Goal: Task Accomplishment & Management: Manage account settings

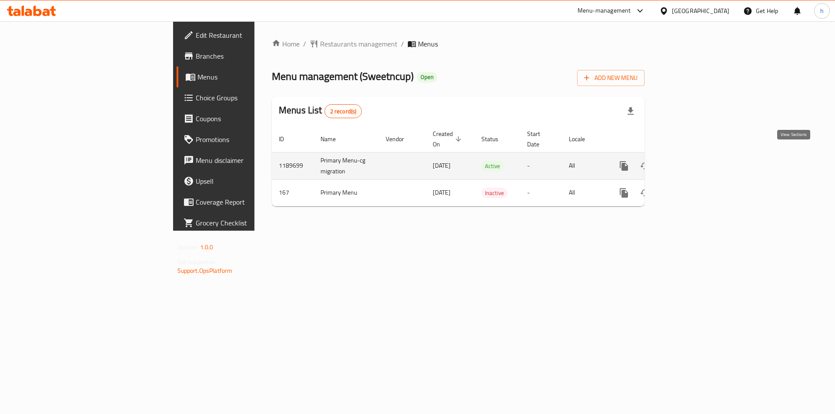
click at [697, 156] on link "enhanced table" at bounding box center [686, 166] width 21 height 21
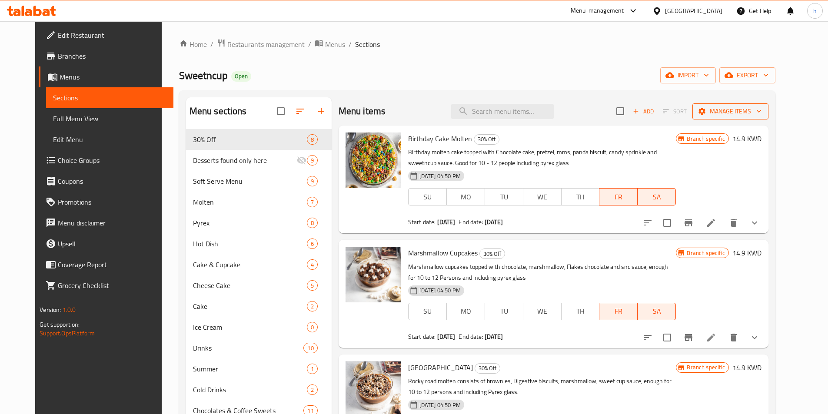
click at [762, 110] on span "Manage items" at bounding box center [731, 111] width 62 height 11
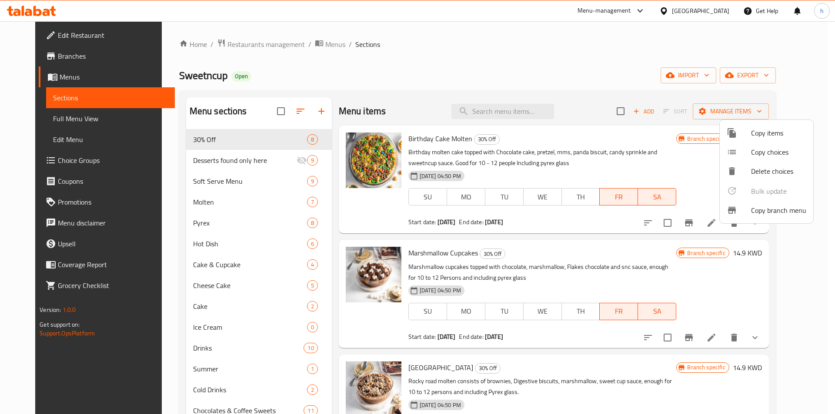
click at [547, 54] on div at bounding box center [417, 207] width 835 height 414
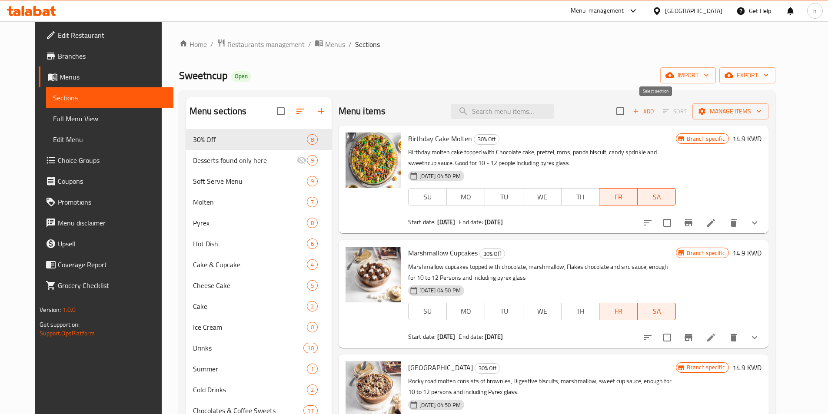
click at [630, 112] on input "checkbox" at bounding box center [620, 111] width 18 height 18
checkbox input "true"
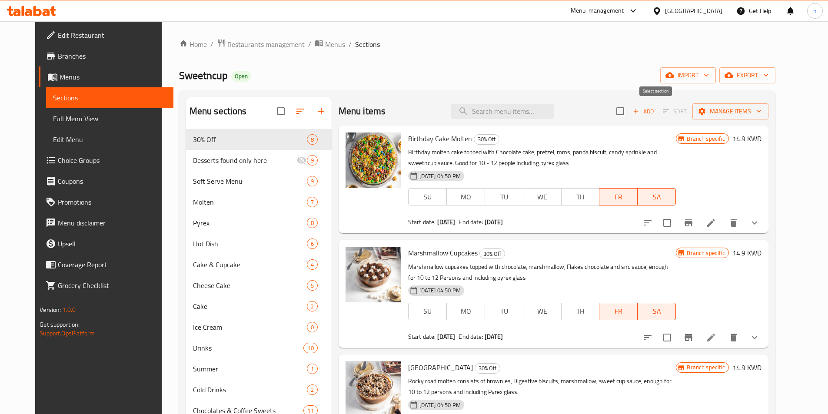
checkbox input "true"
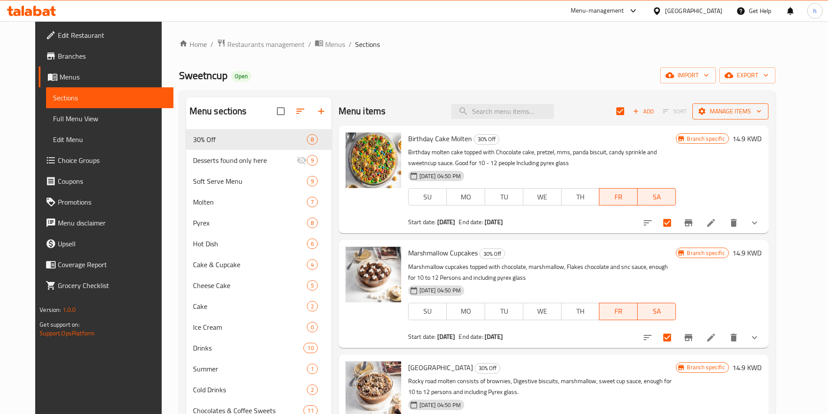
click at [762, 114] on span "Manage items" at bounding box center [731, 111] width 62 height 11
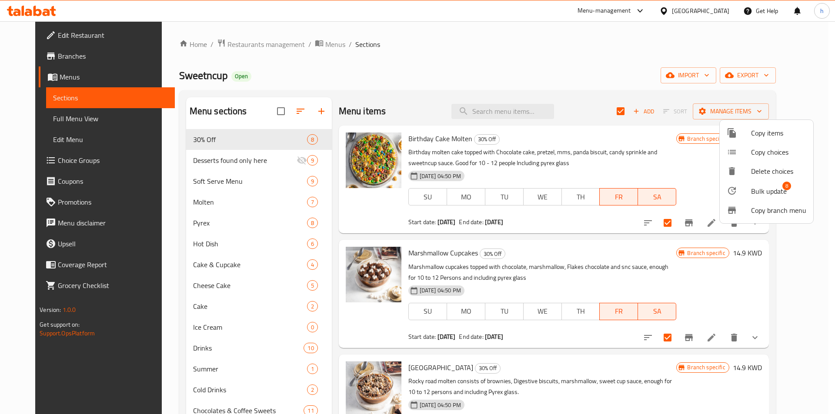
click at [664, 123] on div at bounding box center [417, 207] width 835 height 414
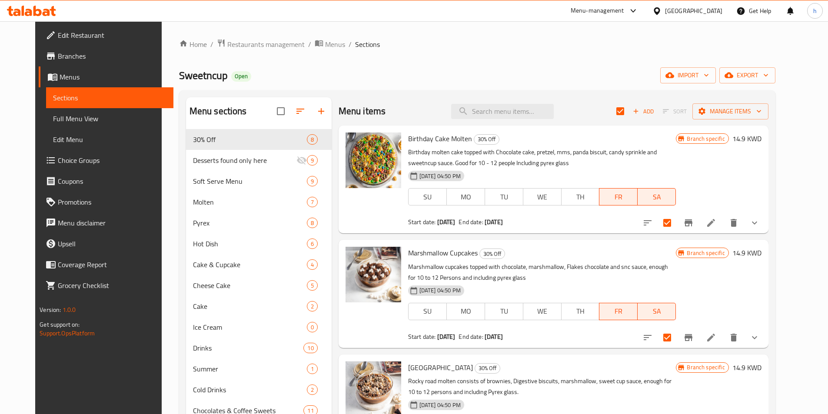
click at [630, 117] on input "checkbox" at bounding box center [620, 111] width 18 height 18
checkbox input "false"
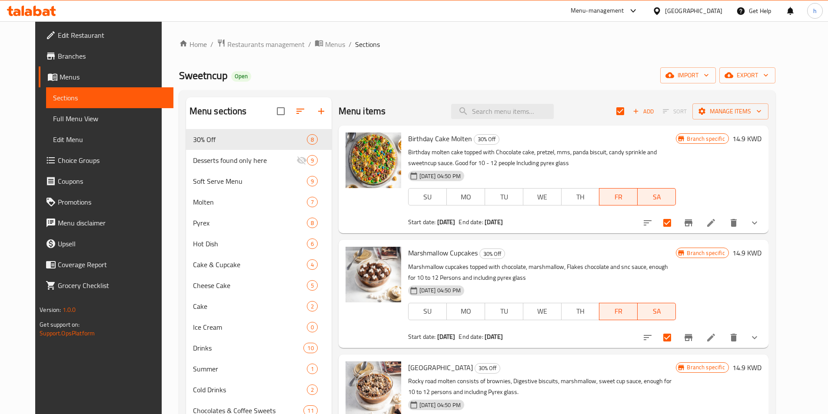
checkbox input "false"
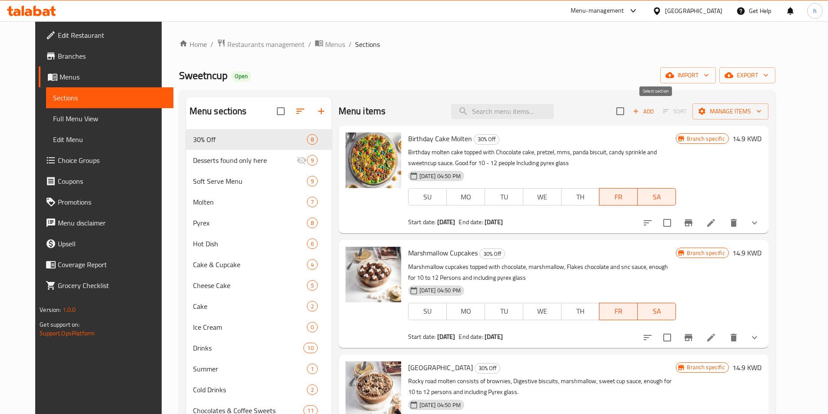
click at [762, 111] on span "Manage items" at bounding box center [731, 111] width 62 height 11
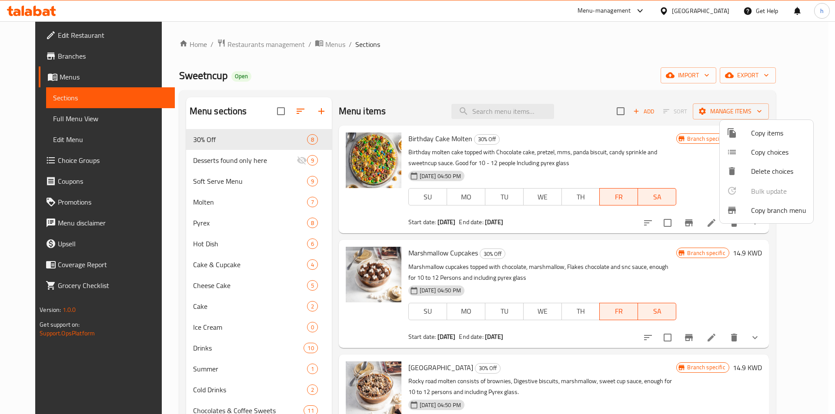
click at [526, 55] on div at bounding box center [417, 207] width 835 height 414
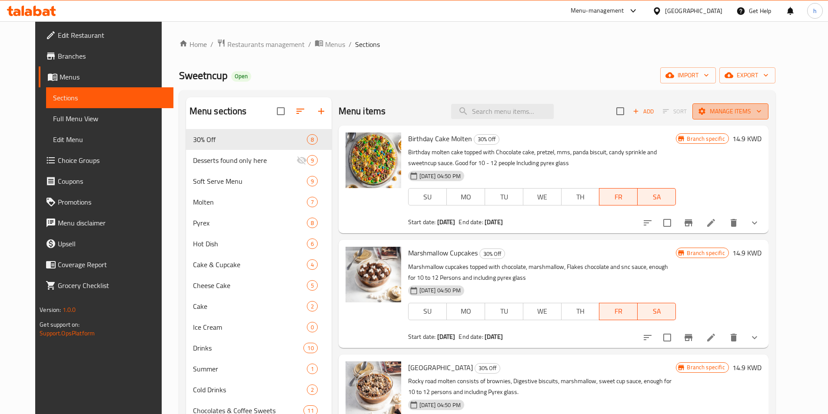
click at [762, 112] on span "Manage items" at bounding box center [731, 111] width 62 height 11
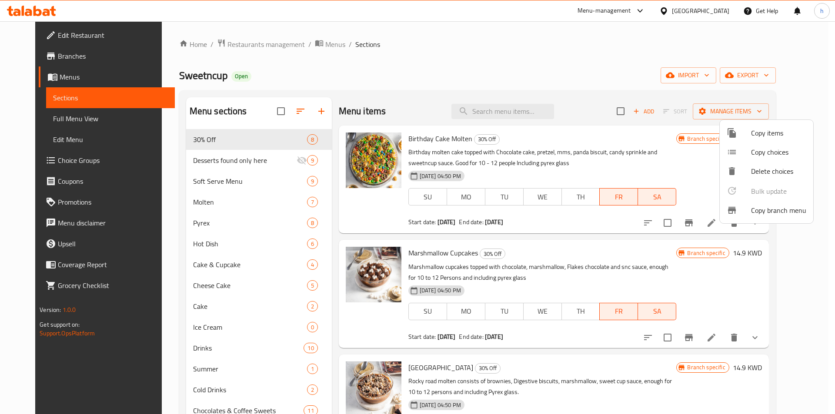
click at [439, 28] on div at bounding box center [417, 207] width 835 height 414
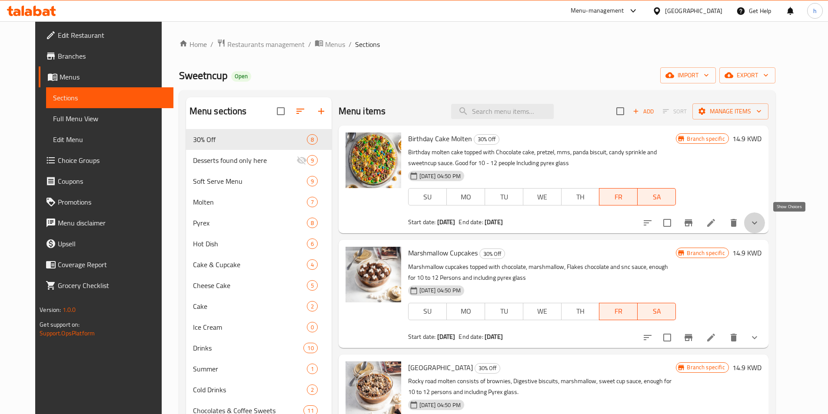
click at [760, 227] on icon "show more" at bounding box center [755, 223] width 10 height 10
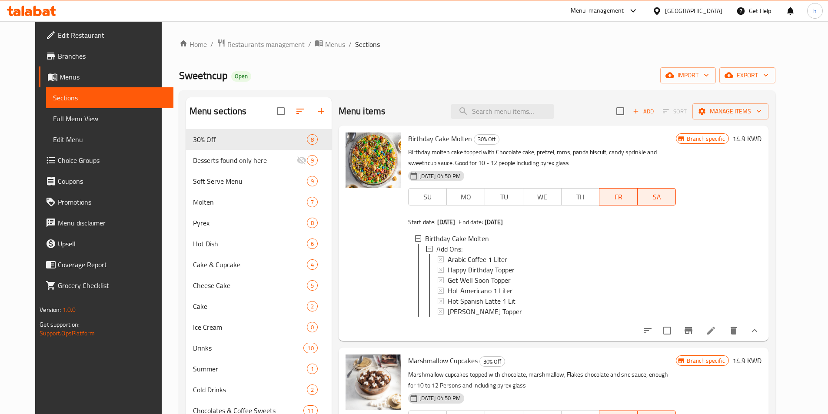
click at [39, 7] on icon at bounding box center [31, 11] width 49 height 10
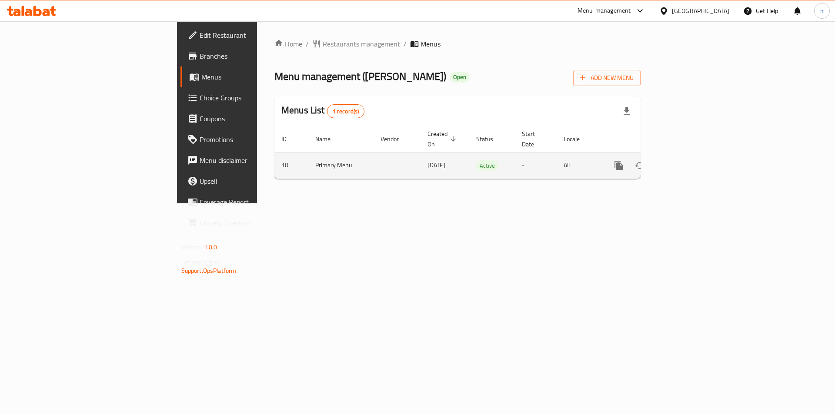
click at [692, 155] on div "enhanced table" at bounding box center [649, 165] width 83 height 21
click at [687, 160] on icon "enhanced table" at bounding box center [681, 165] width 10 height 10
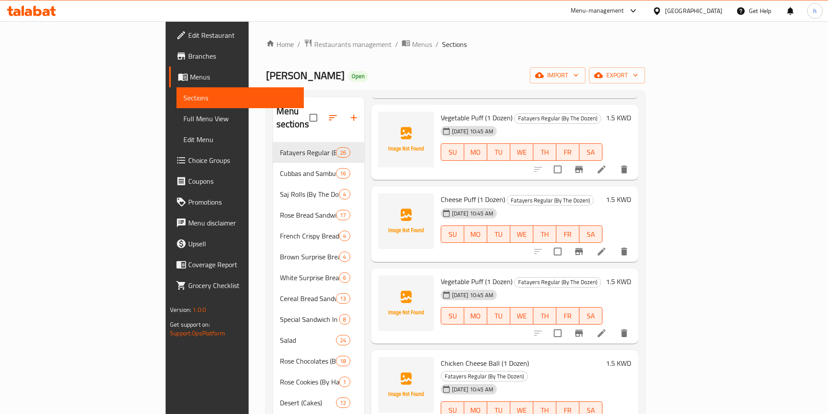
scroll to position [652, 0]
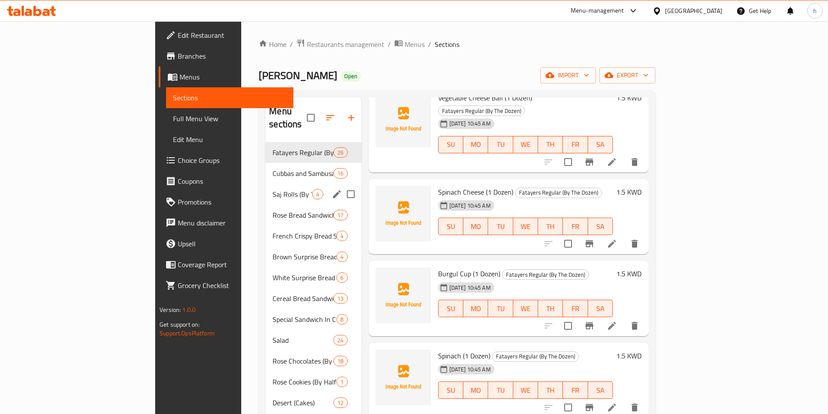
click at [273, 168] on span "Cubbas and Sambusas (By The Dozen)" at bounding box center [303, 173] width 61 height 10
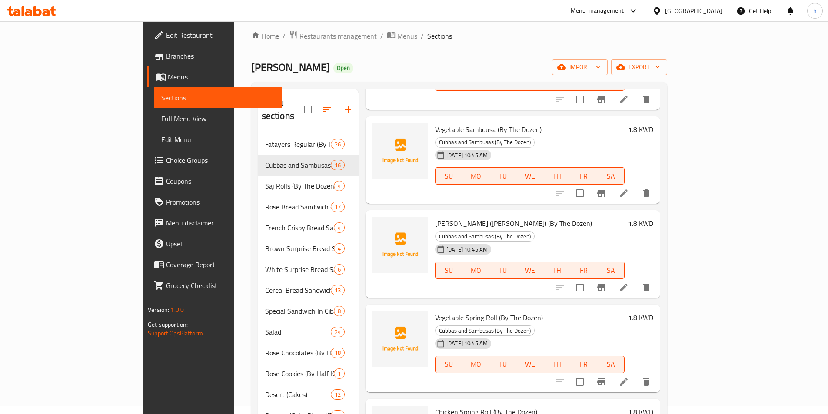
scroll to position [122, 0]
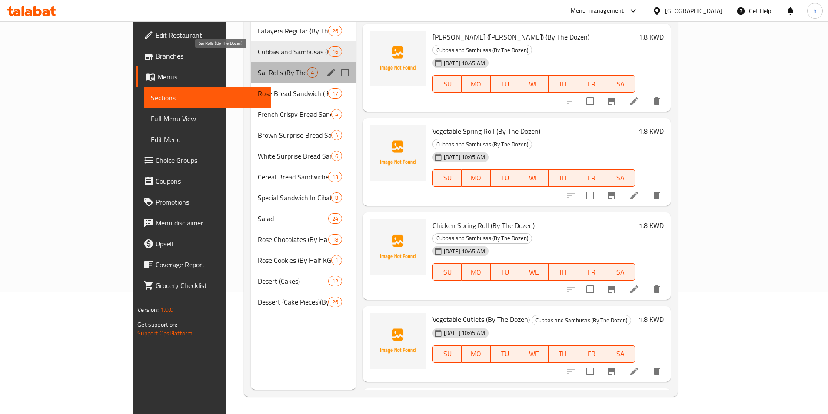
click at [258, 67] on span "Saj Rolls (By The Dozen)" at bounding box center [282, 72] width 49 height 10
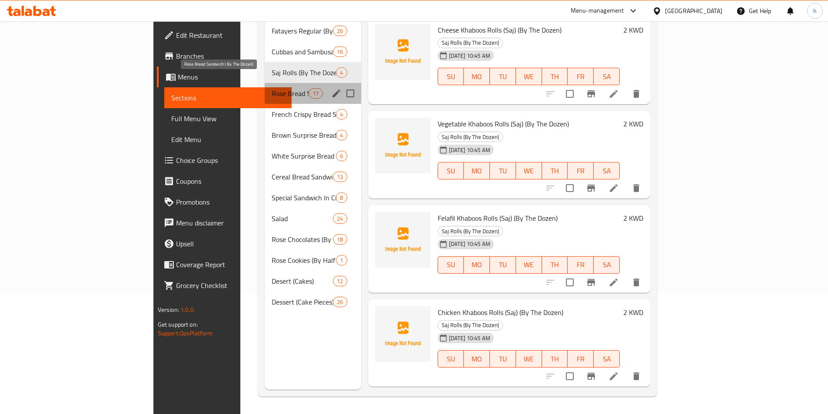
click at [272, 88] on span "Rose Bread Sandwich ( By The Dozen)" at bounding box center [290, 93] width 37 height 10
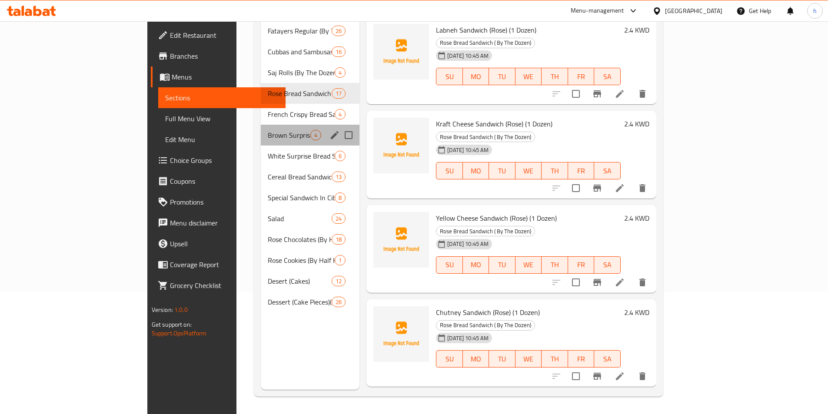
click at [261, 125] on div "Brown Surprise Bread Sandwiches 4" at bounding box center [310, 135] width 99 height 21
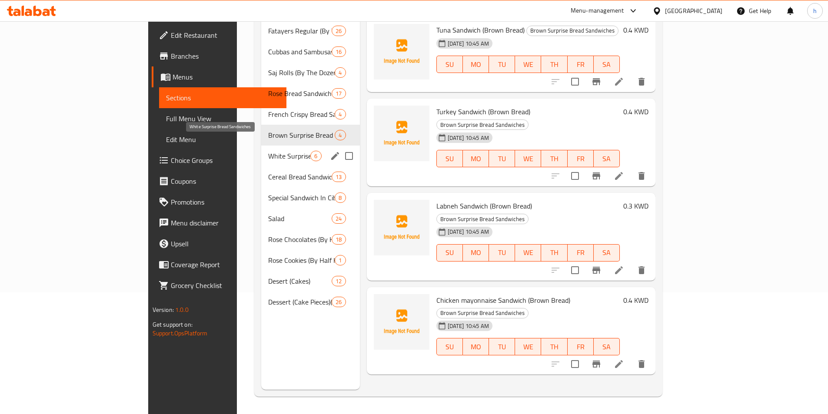
click at [268, 151] on span "White Surprise Bread Sandwiches" at bounding box center [289, 156] width 43 height 10
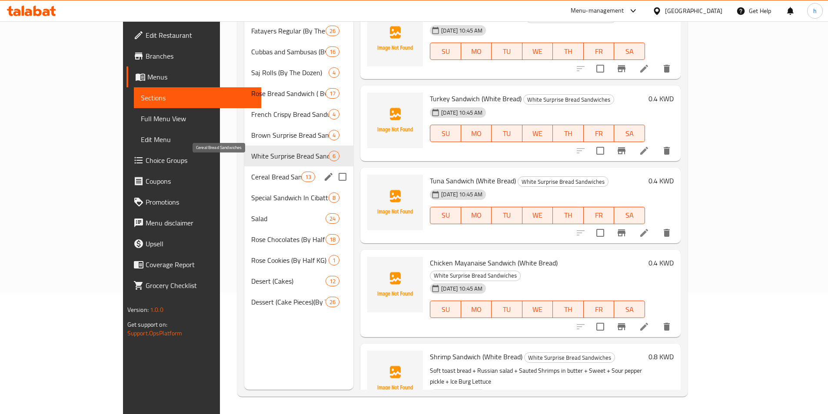
click at [251, 193] on span "Special Sandwich In Cibatta Bread" at bounding box center [289, 198] width 77 height 10
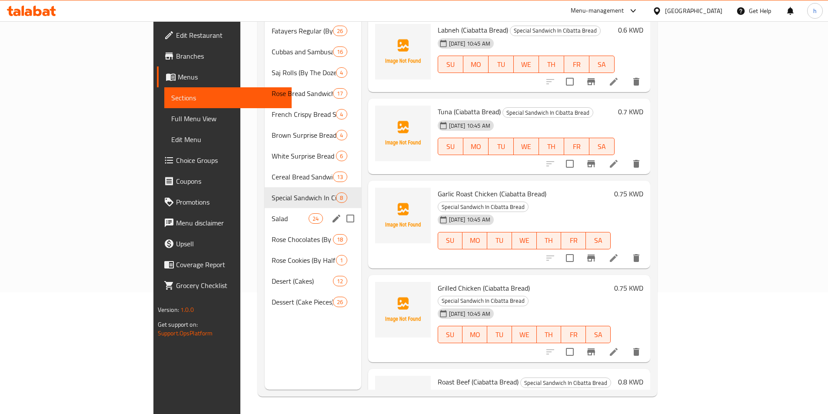
click at [272, 234] on span "Rose Chocolates (By Half KG)" at bounding box center [302, 239] width 61 height 10
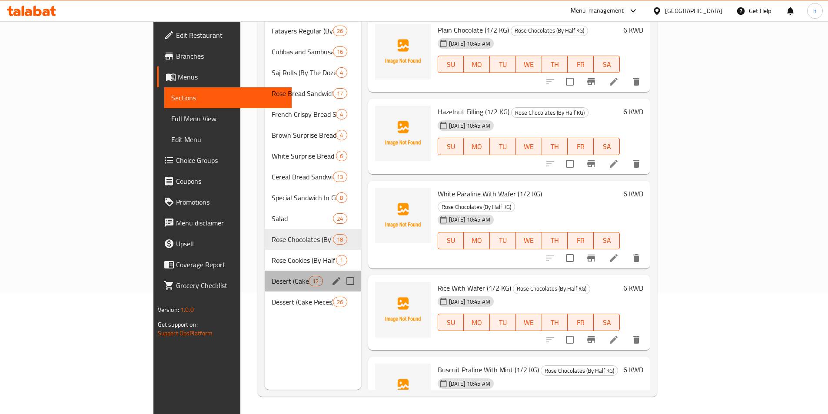
click at [265, 271] on div "Desert (Cakes) 12" at bounding box center [313, 281] width 97 height 21
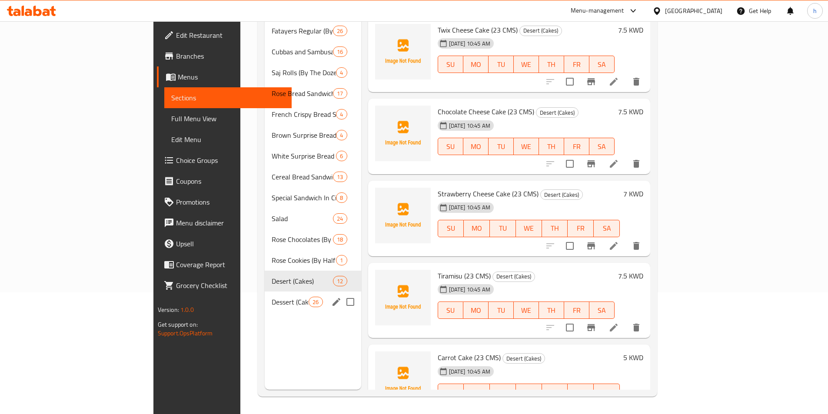
click at [265, 292] on div "Dessert (Cake Pieces)(By The Dozen) 26" at bounding box center [313, 302] width 97 height 21
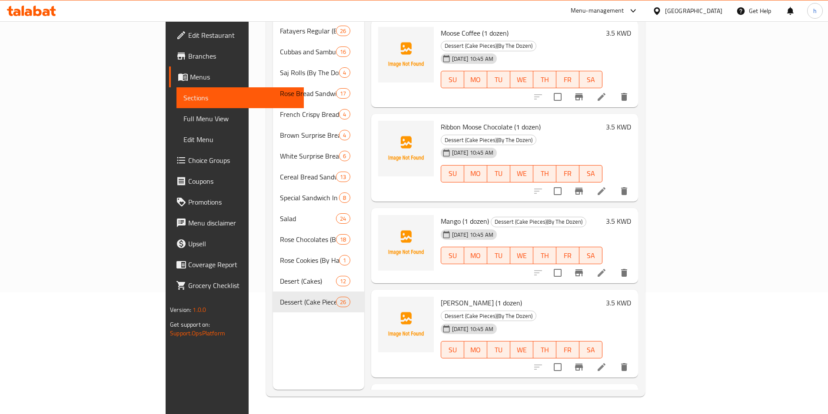
scroll to position [1739, 0]
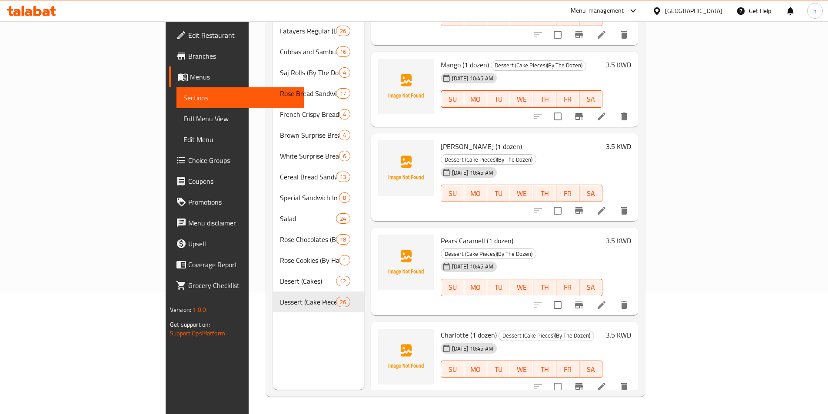
click at [31, 13] on icon at bounding box center [28, 12] width 7 height 7
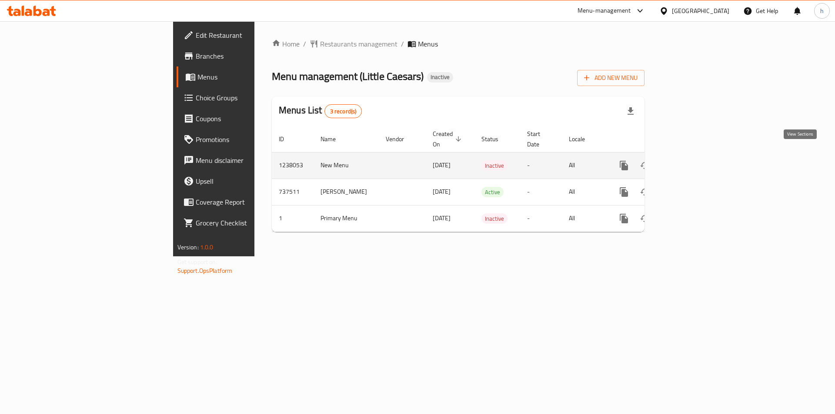
click at [692, 160] on icon "enhanced table" at bounding box center [686, 165] width 10 height 10
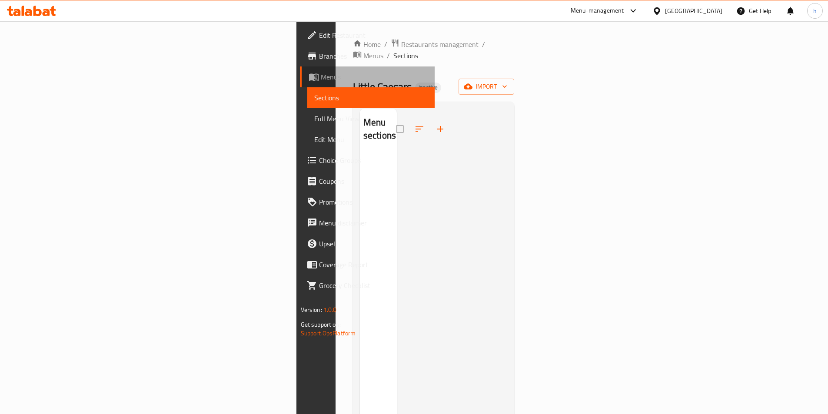
click at [321, 75] on span "Menus" at bounding box center [374, 77] width 107 height 10
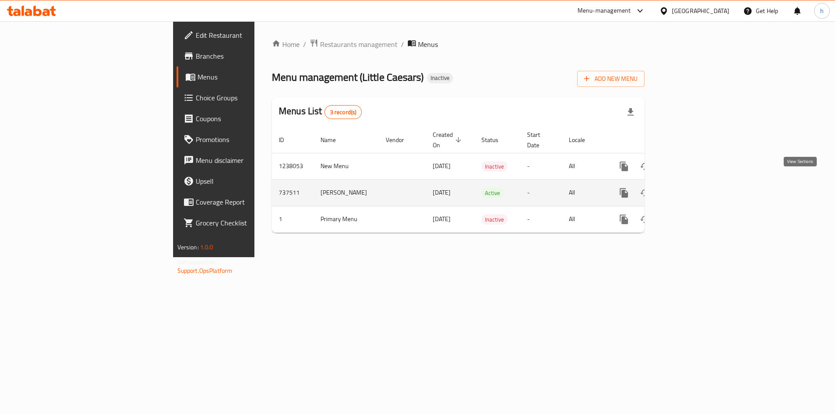
click at [692, 188] on icon "enhanced table" at bounding box center [686, 193] width 10 height 10
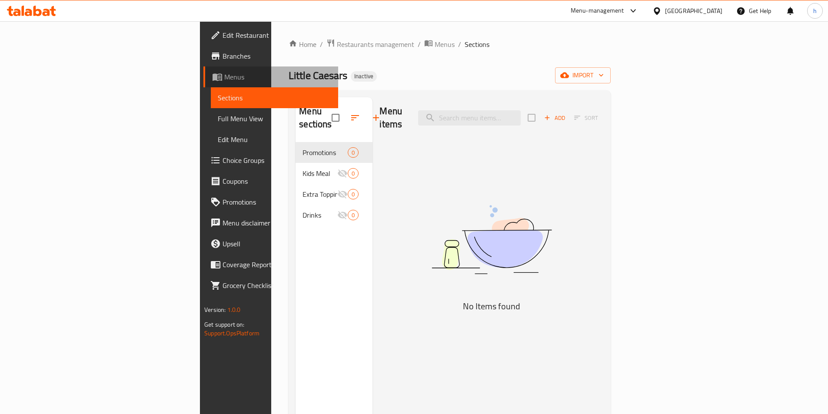
click at [224, 82] on span "Menus" at bounding box center [277, 77] width 107 height 10
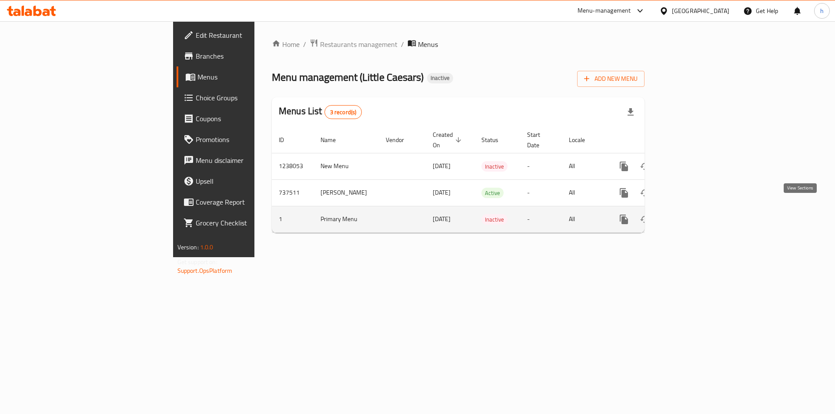
click at [692, 214] on icon "enhanced table" at bounding box center [686, 219] width 10 height 10
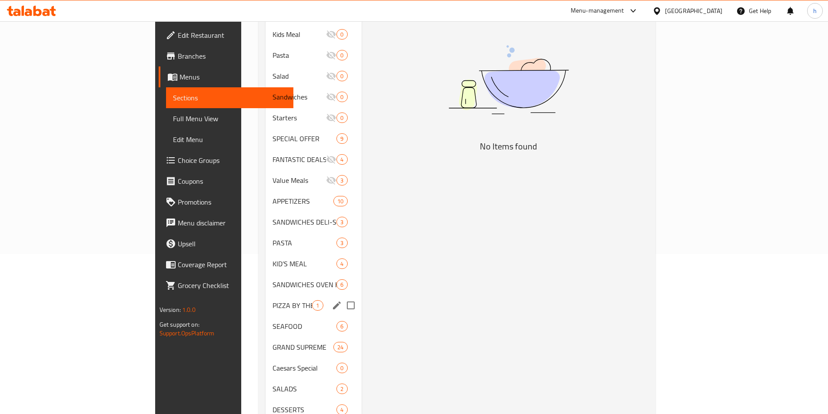
scroll to position [202, 0]
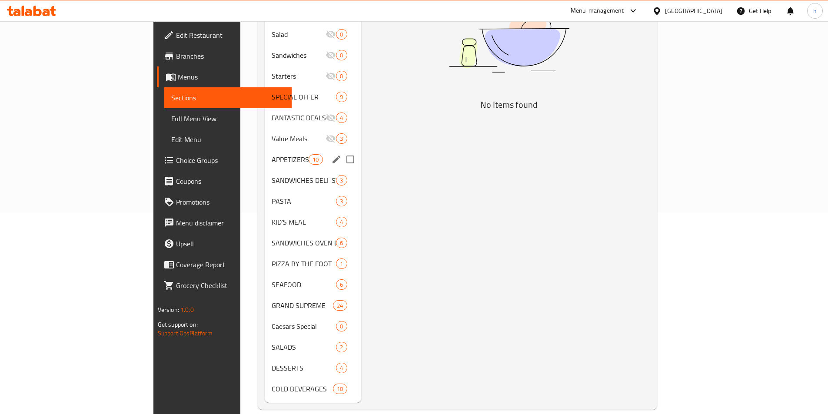
click at [265, 149] on div "APPETIZERS 10" at bounding box center [313, 159] width 97 height 21
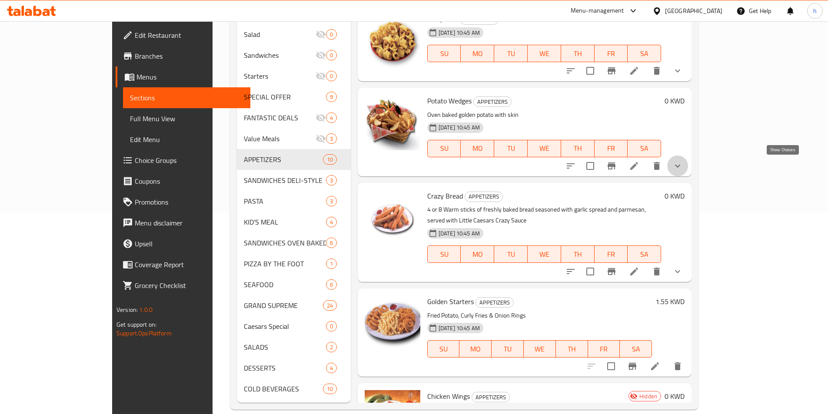
click at [683, 168] on icon "show more" at bounding box center [678, 166] width 10 height 10
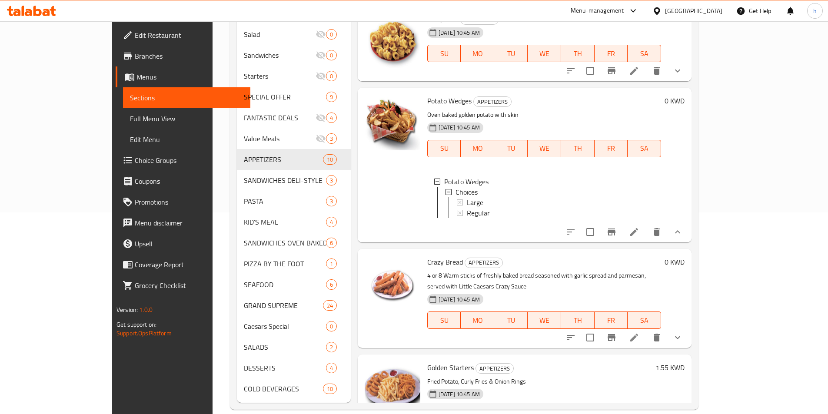
scroll to position [115, 0]
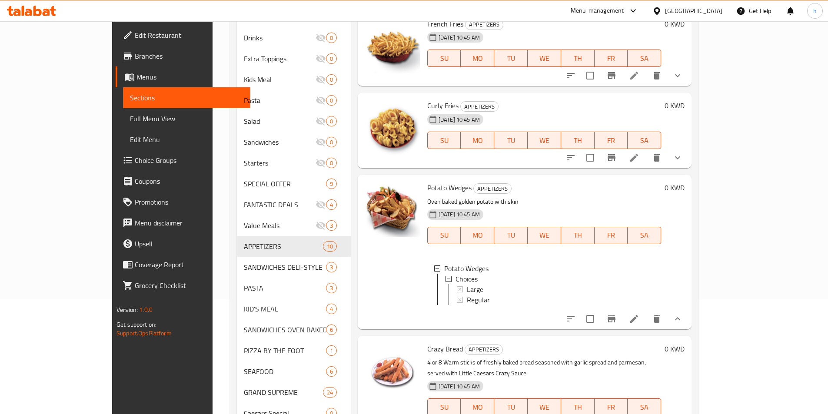
click at [622, 325] on button "Branch-specific-item" at bounding box center [611, 319] width 21 height 21
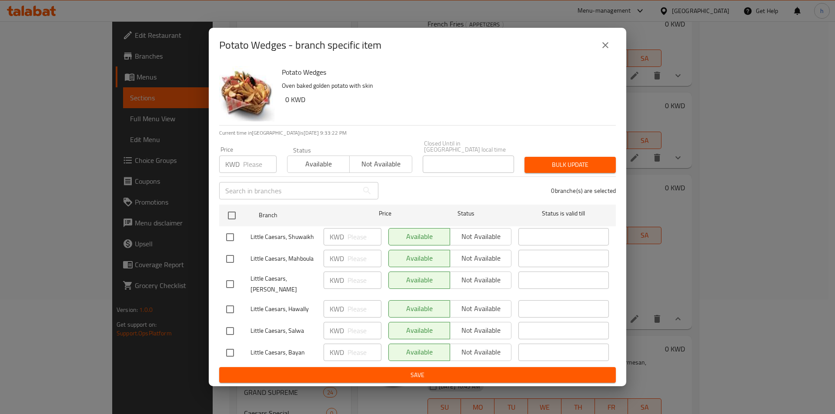
click at [609, 50] on icon "close" at bounding box center [605, 45] width 10 height 10
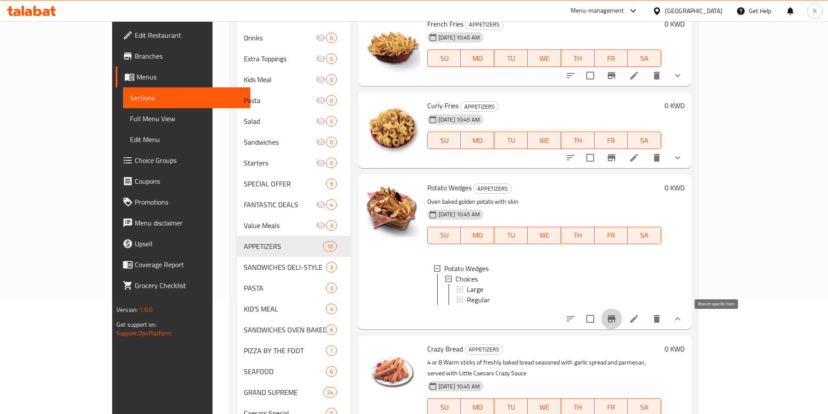
click at [617, 324] on icon "Branch-specific-item" at bounding box center [612, 319] width 10 height 10
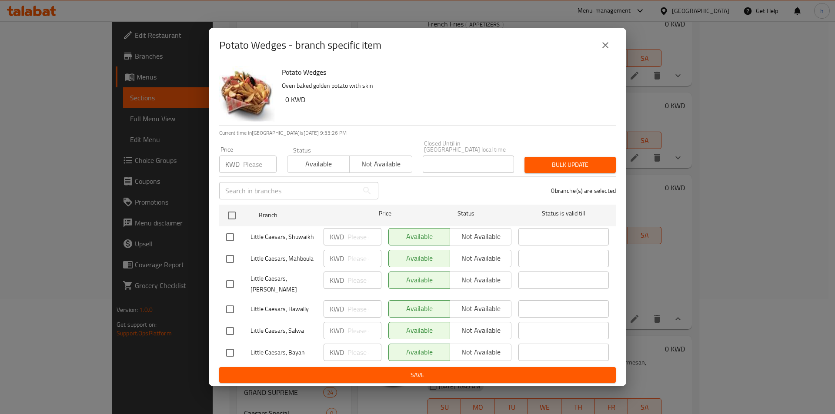
click at [606, 50] on icon "close" at bounding box center [605, 45] width 10 height 10
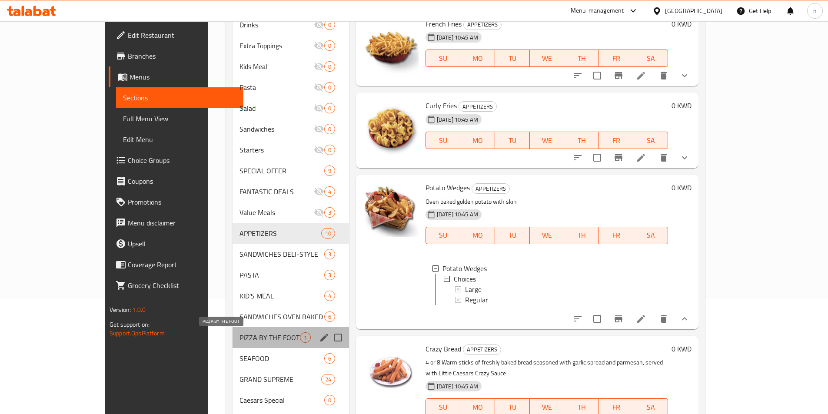
click at [240, 339] on span "PIZZA BY THE FOOT" at bounding box center [270, 338] width 60 height 10
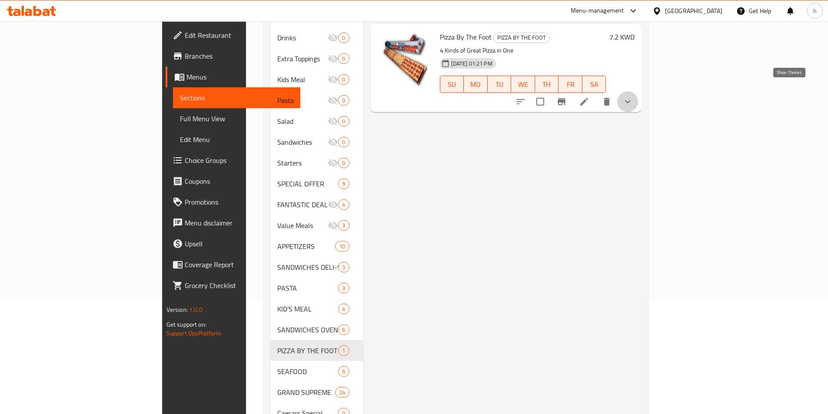
click at [633, 97] on icon "show more" at bounding box center [628, 102] width 10 height 10
